Goal: Find specific page/section: Find specific page/section

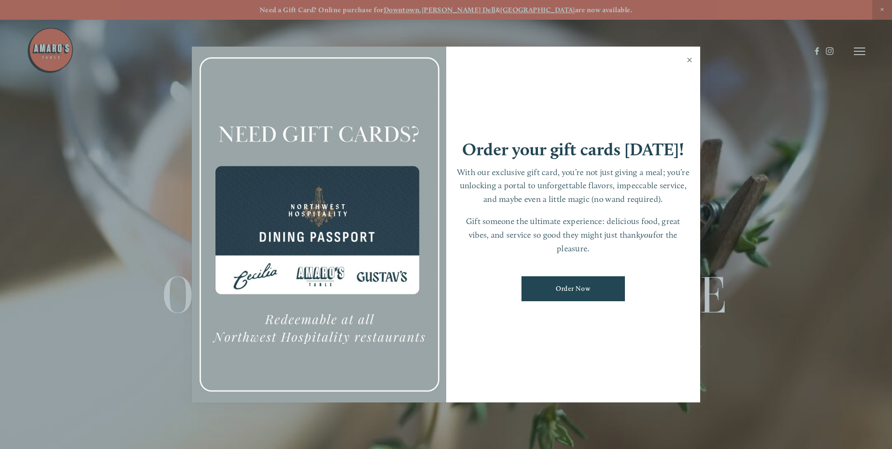
click at [691, 57] on link "Close" at bounding box center [690, 61] width 18 height 26
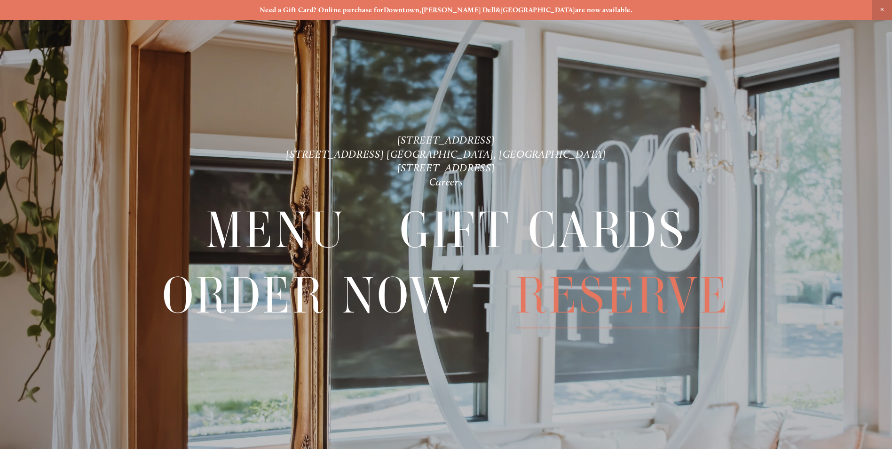
scroll to position [20, 0]
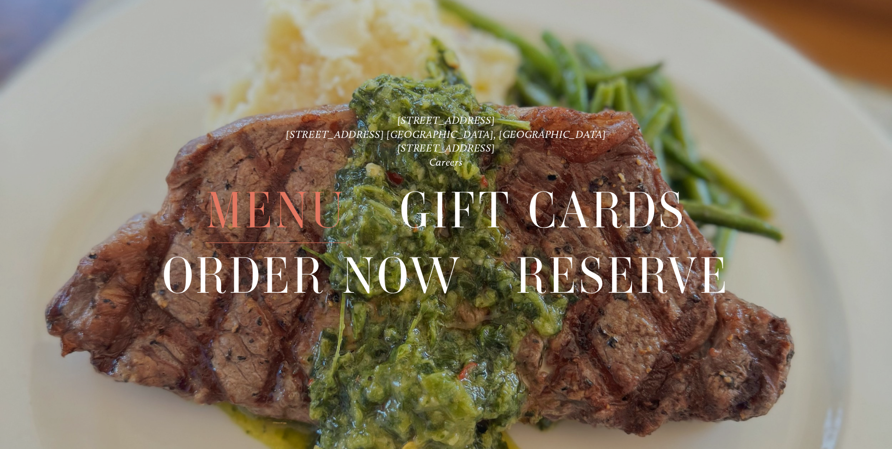
click at [235, 221] on span "Menu" at bounding box center [276, 210] width 140 height 64
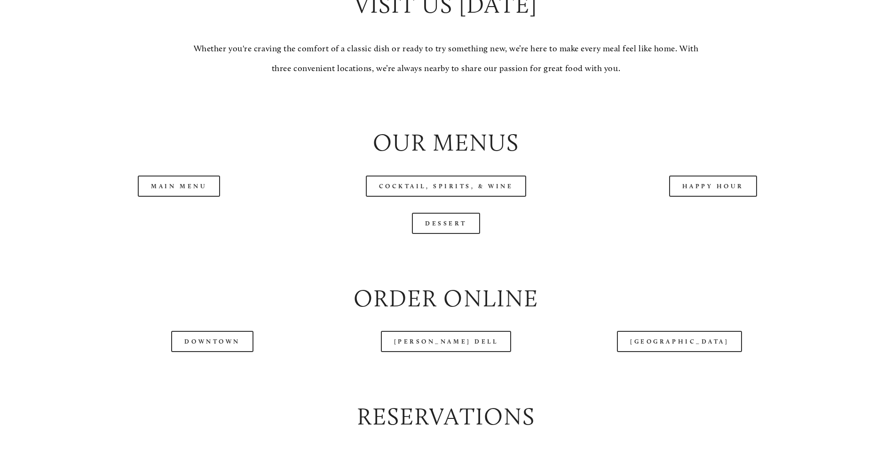
scroll to position [988, 0]
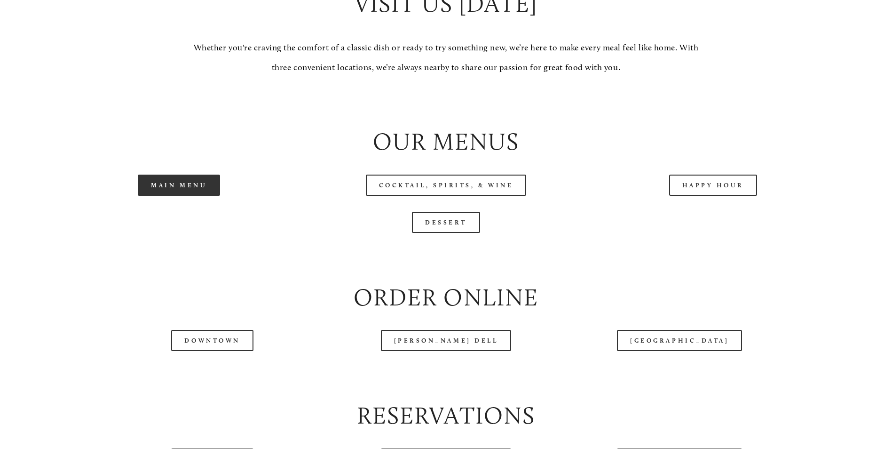
click at [174, 196] on link "Main Menu" at bounding box center [179, 185] width 82 height 21
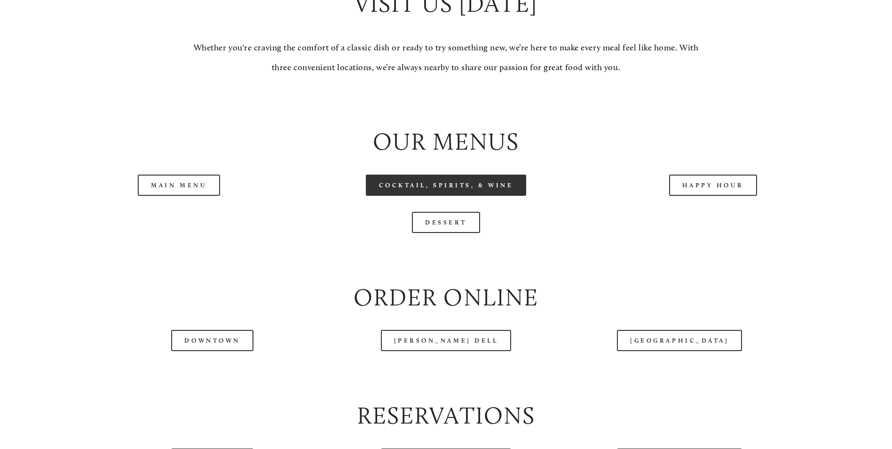
click at [426, 196] on link "Cocktail, Spirits, & Wine" at bounding box center [446, 185] width 161 height 21
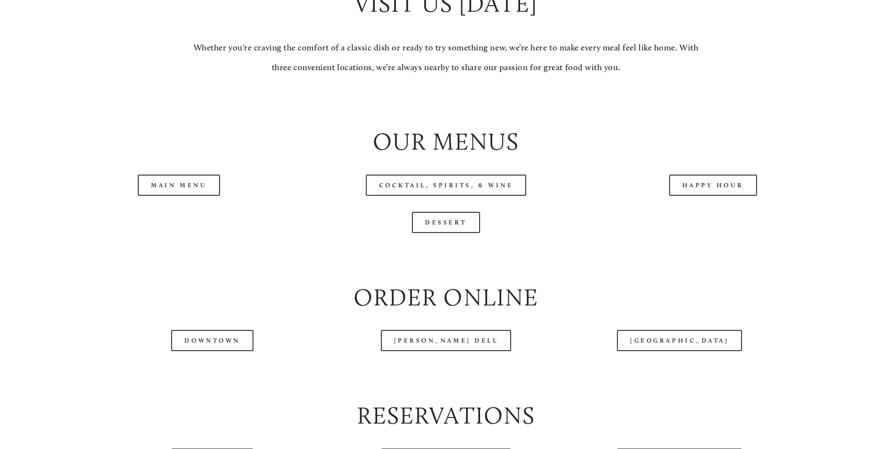
click at [296, 196] on div "Main Menu" at bounding box center [179, 185] width 251 height 21
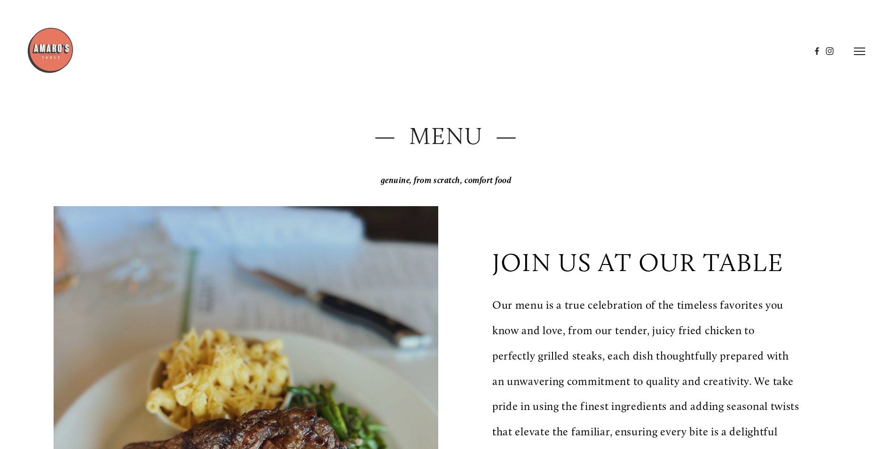
scroll to position [0, 0]
